Goal: Communication & Community: Ask a question

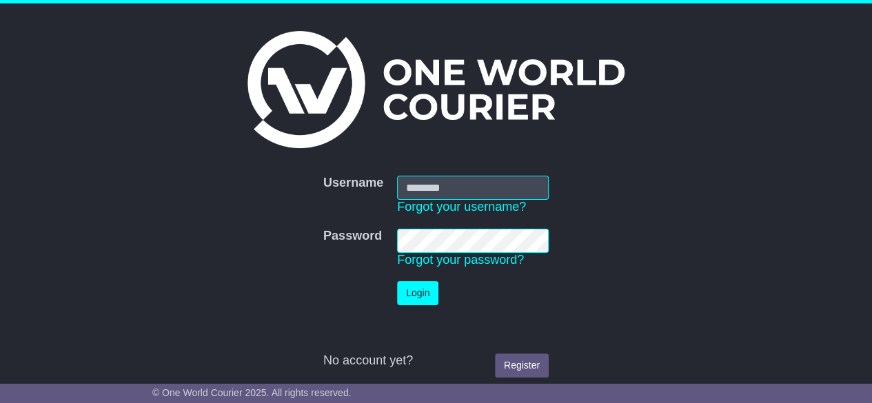
type input "**********"
click at [411, 292] on button "Login" at bounding box center [417, 293] width 41 height 24
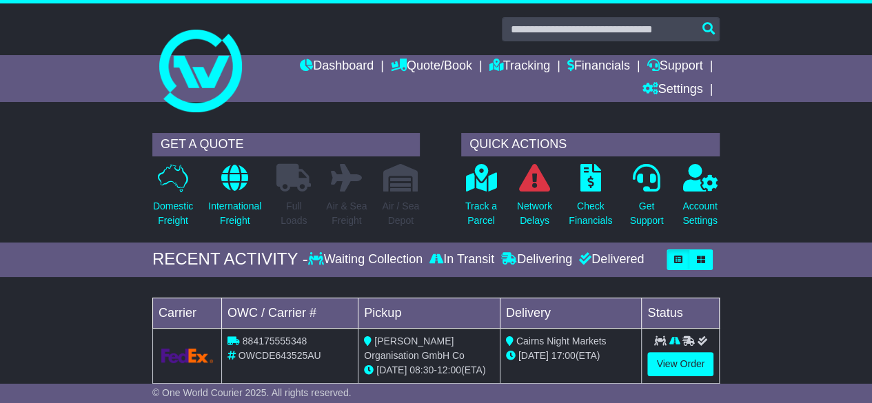
scroll to position [230, 0]
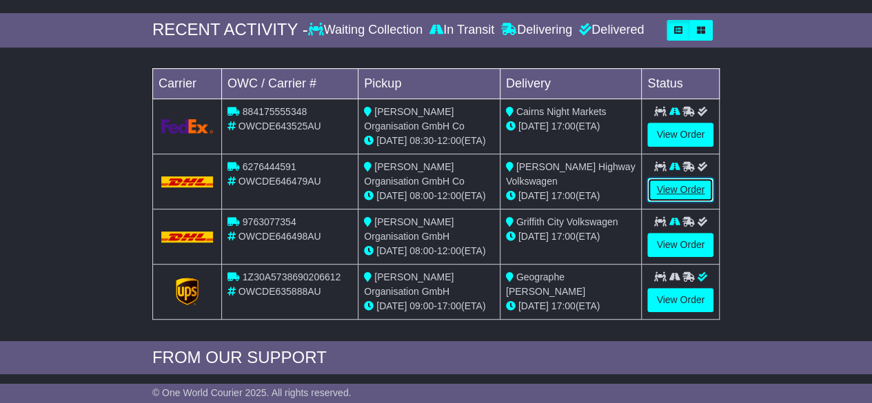
click at [674, 187] on link "View Order" at bounding box center [681, 190] width 66 height 24
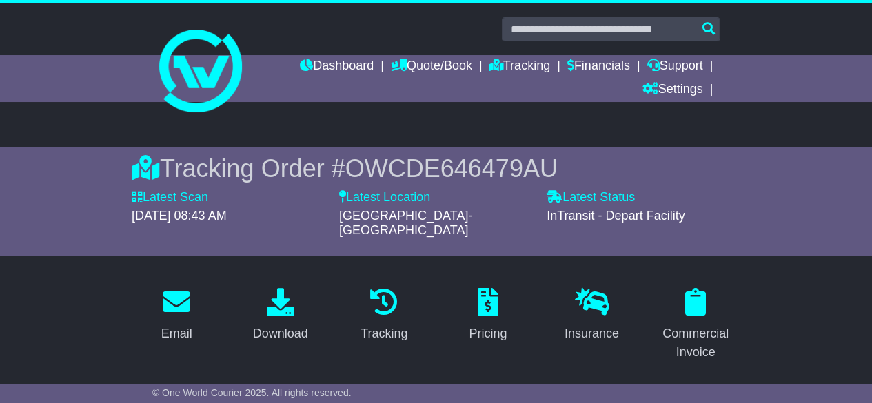
scroll to position [230, 0]
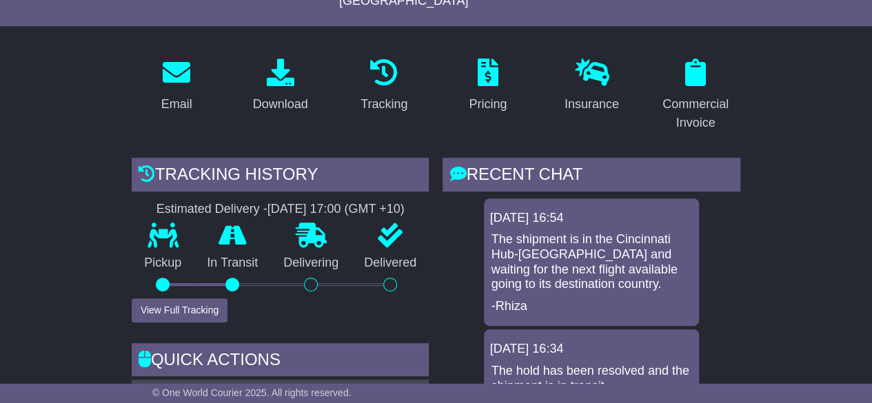
click at [561, 237] on p "The shipment is in the Cincinnati Hub-[GEOGRAPHIC_DATA] and waiting for the nex…" at bounding box center [591, 261] width 201 height 59
click at [539, 158] on div "RECENT CHAT" at bounding box center [592, 176] width 298 height 37
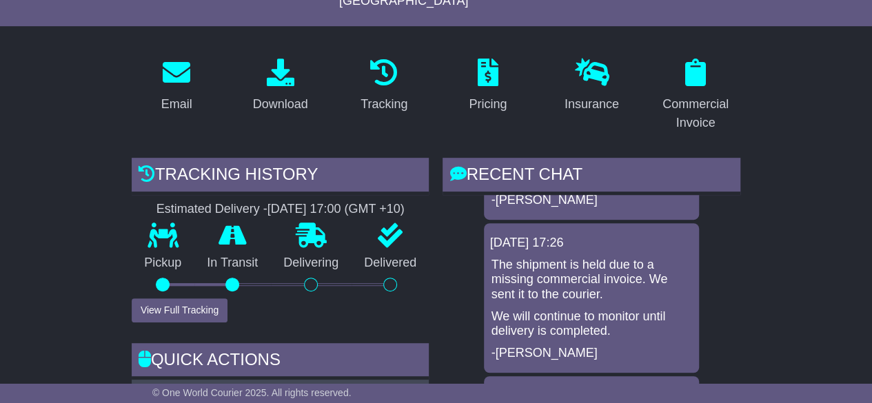
scroll to position [0, 0]
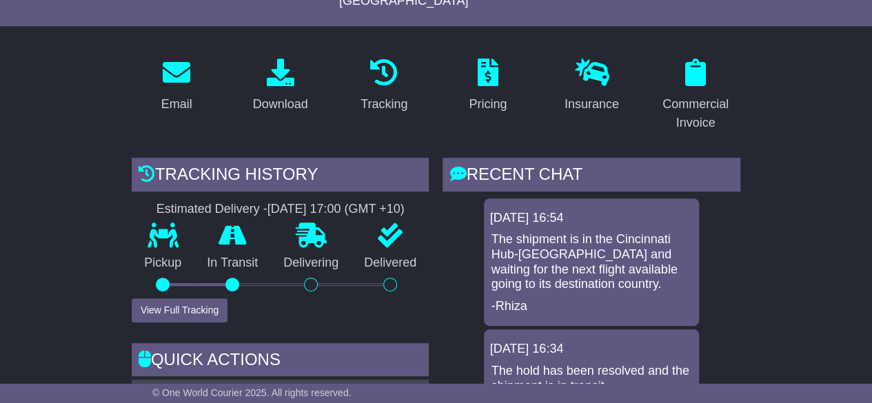
click at [484, 161] on div "RECENT CHAT" at bounding box center [592, 176] width 298 height 37
click at [458, 165] on icon at bounding box center [458, 173] width 17 height 17
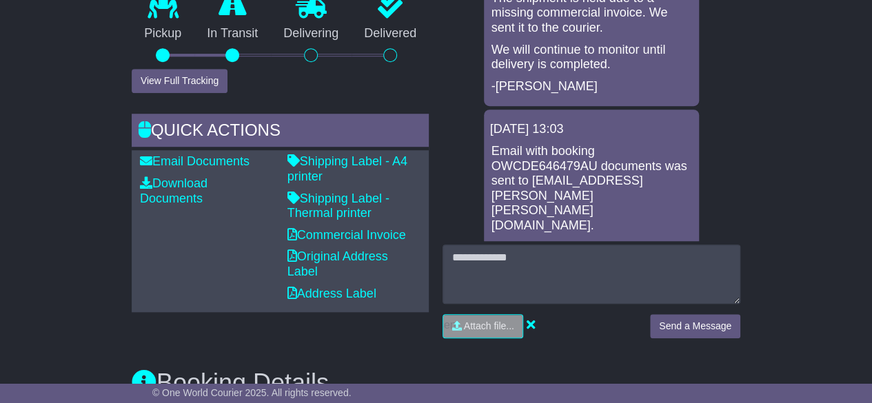
scroll to position [230, 0]
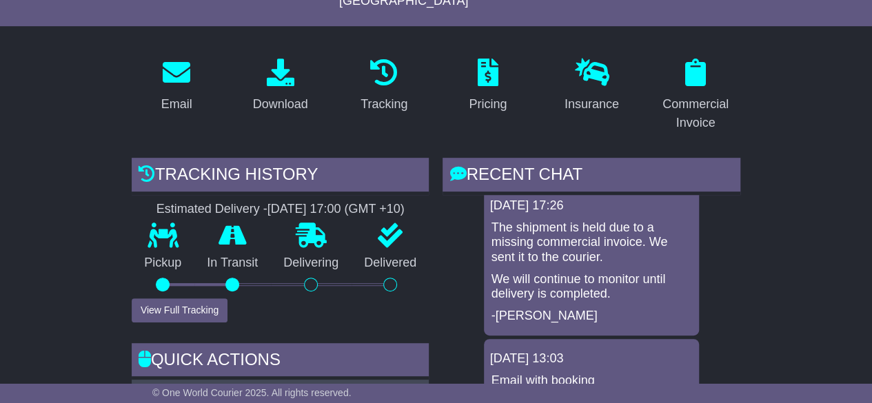
click at [564, 221] on p "The shipment is held due to a missing commercial invoice. We sent it to the cou…" at bounding box center [591, 243] width 201 height 45
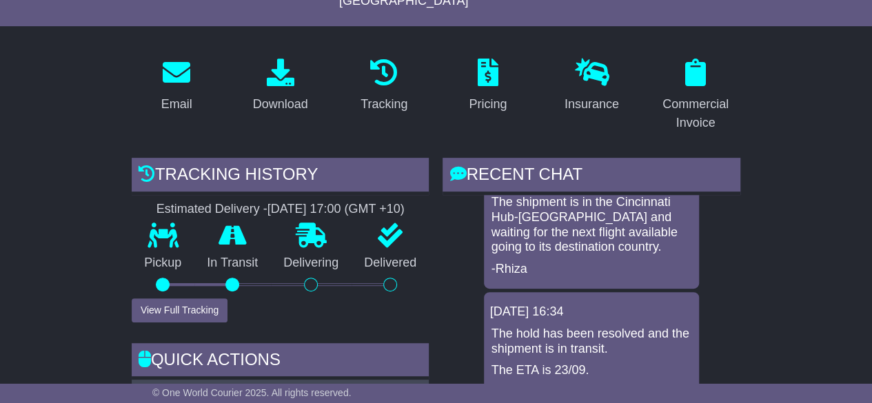
scroll to position [0, 0]
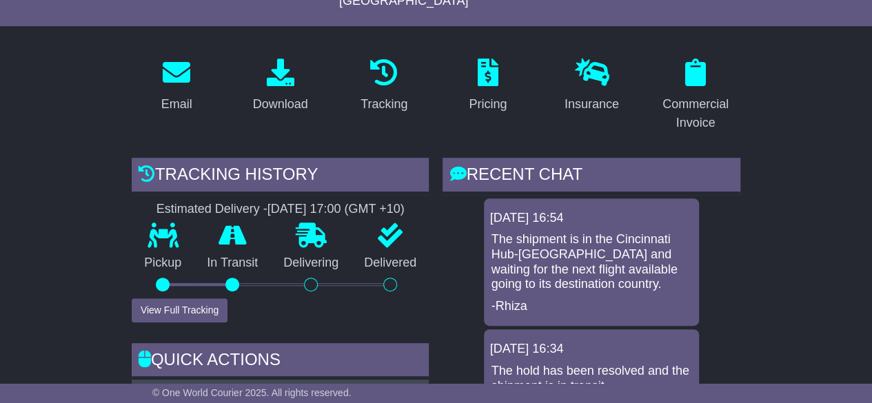
click at [570, 215] on div "22 Sep 2025 16:54 The shipment is in the Cincinnati Hub-US and waiting for the …" at bounding box center [591, 263] width 215 height 128
click at [568, 232] on p "The shipment is in the Cincinnati Hub-[GEOGRAPHIC_DATA] and waiting for the nex…" at bounding box center [591, 261] width 201 height 59
click at [521, 161] on div "RECENT CHAT" at bounding box center [592, 176] width 298 height 37
click at [459, 165] on icon at bounding box center [458, 173] width 17 height 17
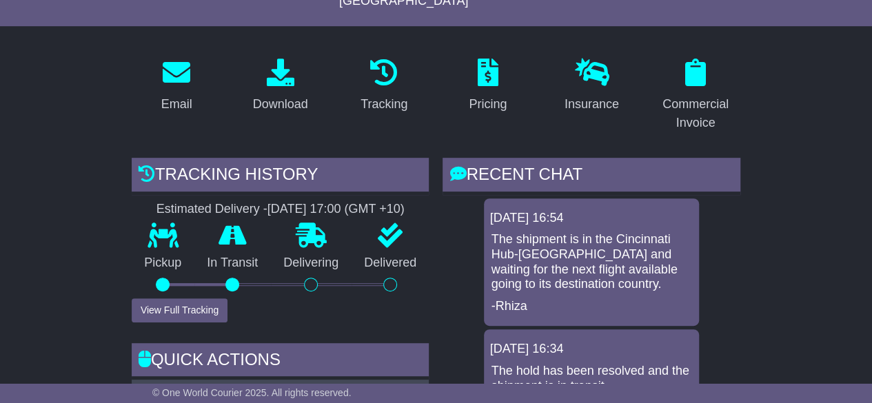
click at [459, 165] on icon at bounding box center [458, 173] width 17 height 17
click at [515, 158] on div "RECENT CHAT" at bounding box center [592, 176] width 298 height 37
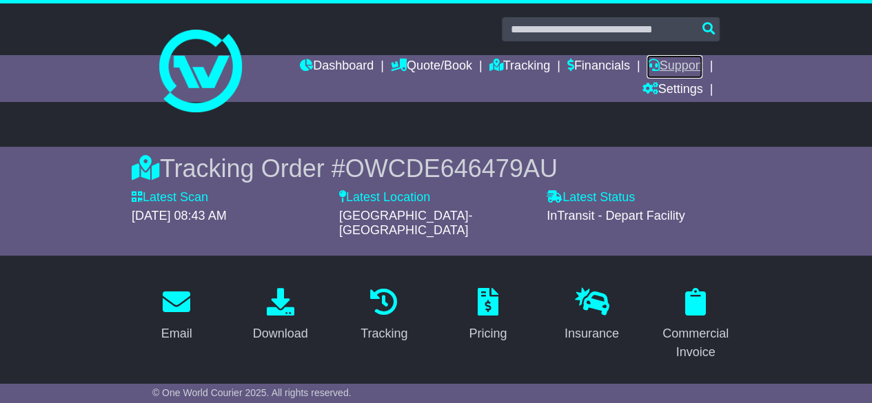
click at [676, 64] on link "Support" at bounding box center [675, 66] width 56 height 23
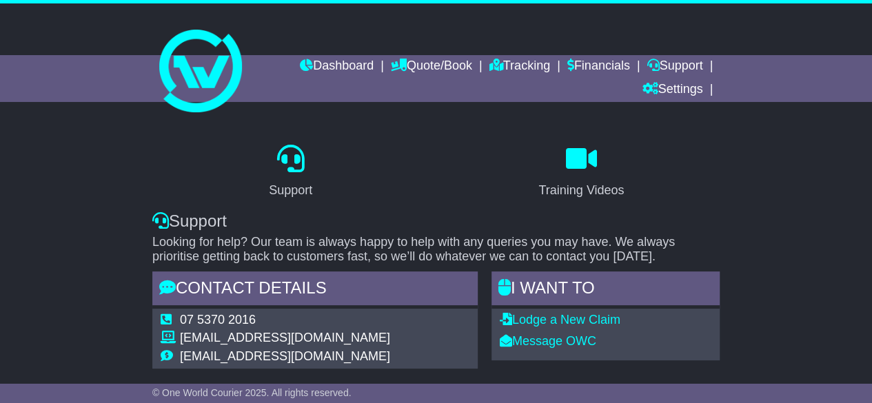
select select "*"
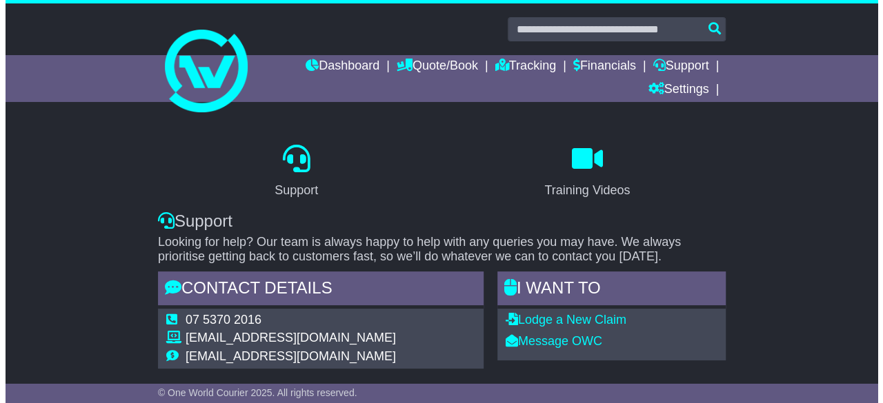
scroll to position [230, 0]
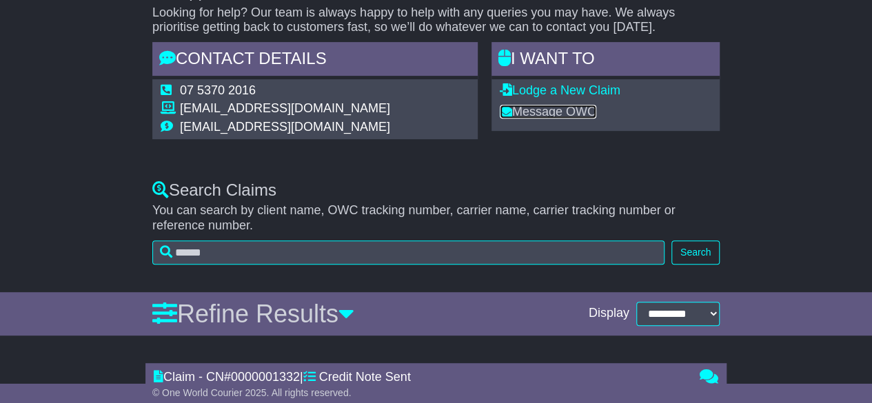
click at [544, 113] on link "Message OWC" at bounding box center [548, 112] width 97 height 14
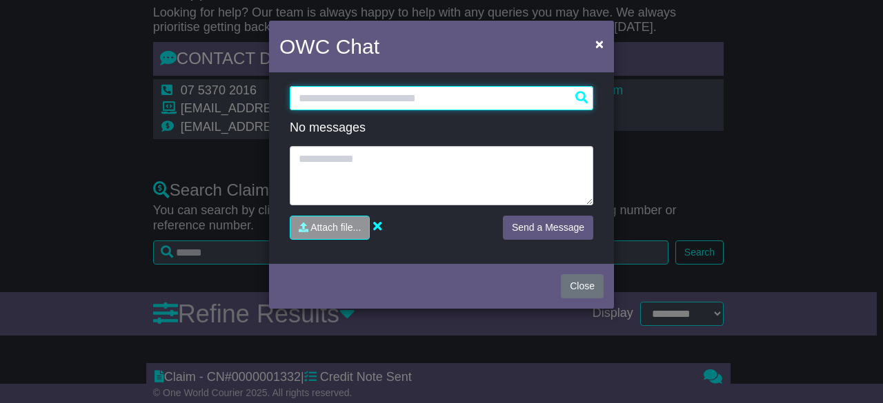
click at [579, 97] on input "text" at bounding box center [441, 98] width 303 height 24
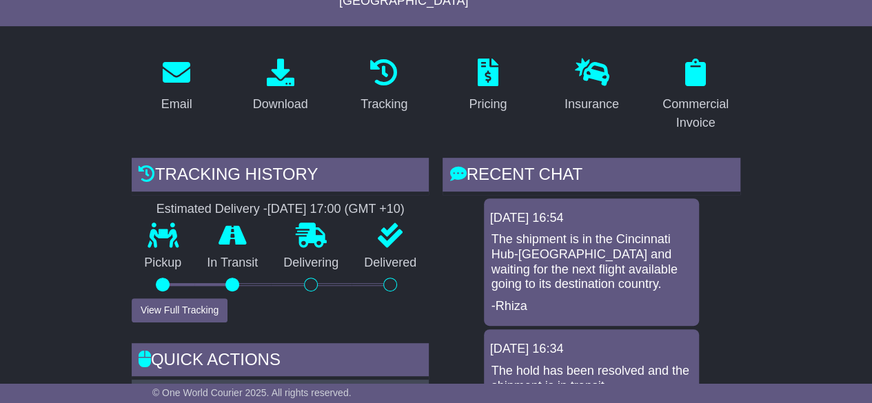
scroll to position [690, 0]
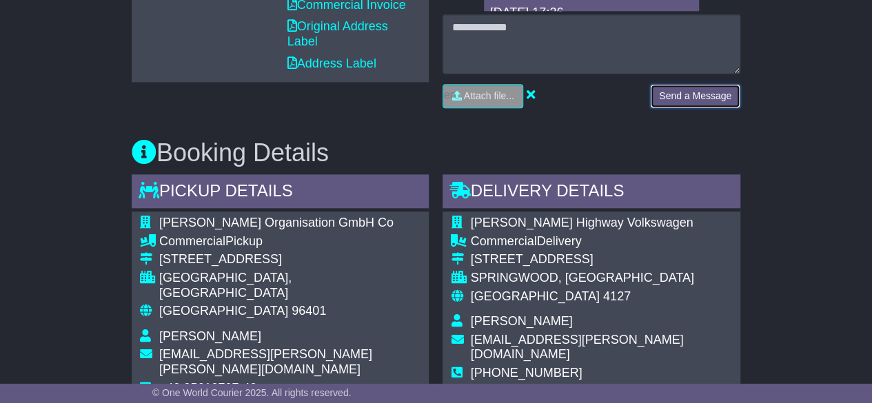
click at [685, 84] on button "Send a Message" at bounding box center [695, 96] width 90 height 24
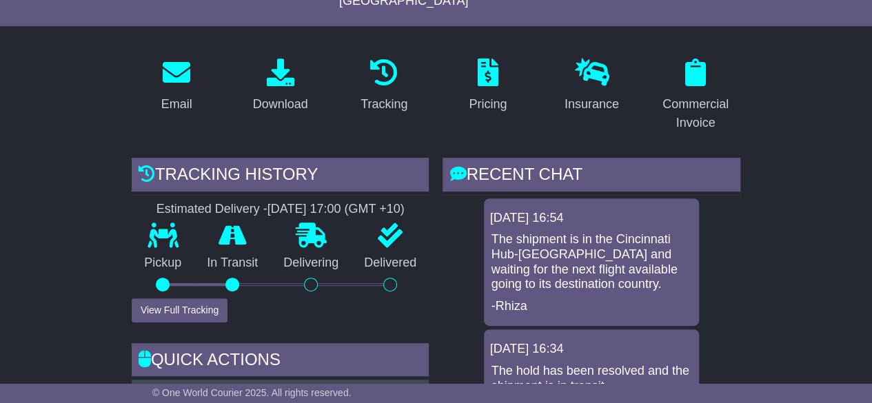
scroll to position [459, 0]
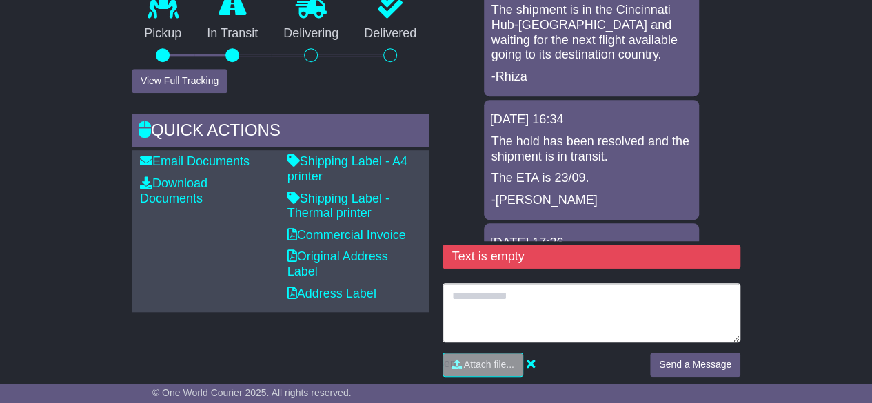
click at [488, 296] on textarea at bounding box center [592, 312] width 298 height 59
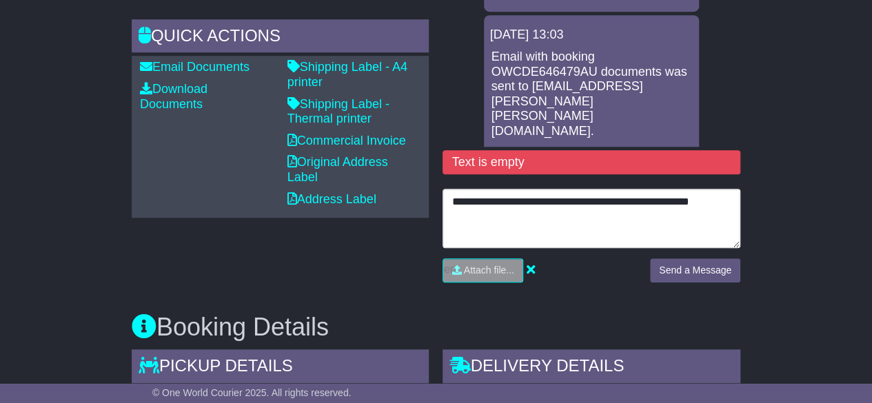
scroll to position [690, 0]
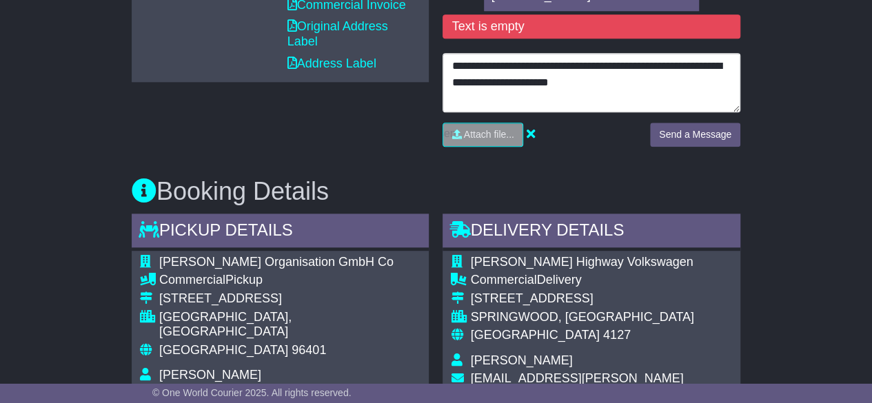
type textarea "**********"
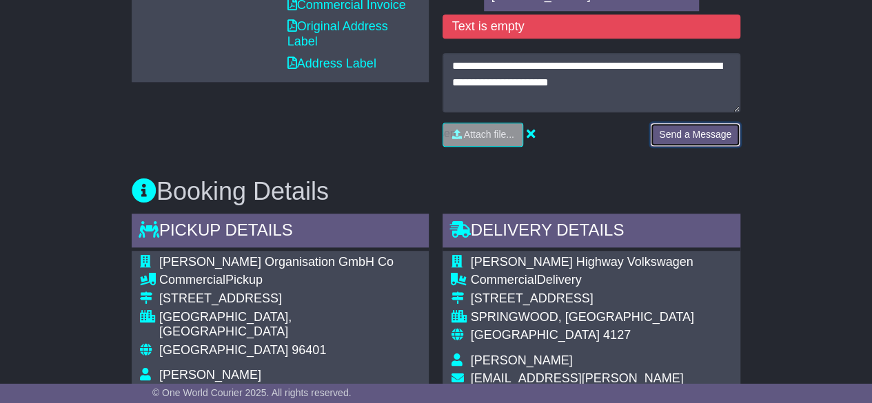
click at [677, 123] on button "Send a Message" at bounding box center [695, 135] width 90 height 24
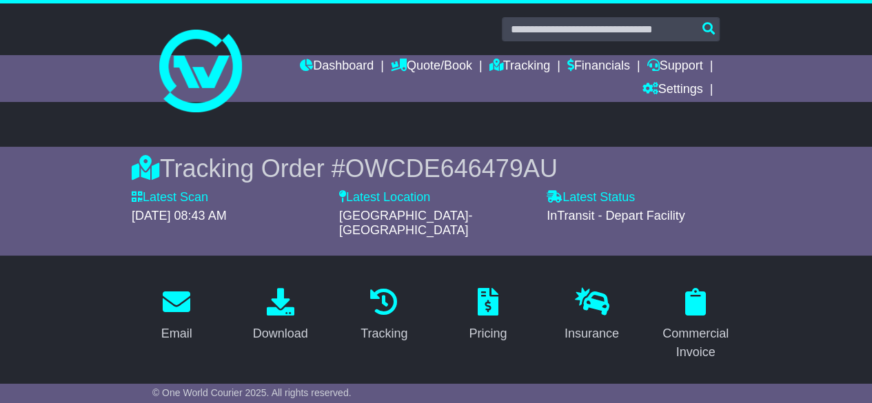
scroll to position [230, 0]
